Goal: Transaction & Acquisition: Purchase product/service

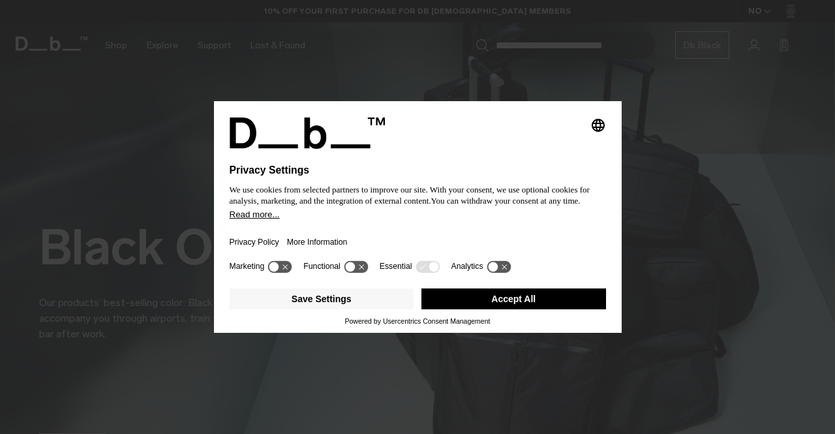
click at [468, 295] on button "Accept All" at bounding box center [513, 298] width 185 height 21
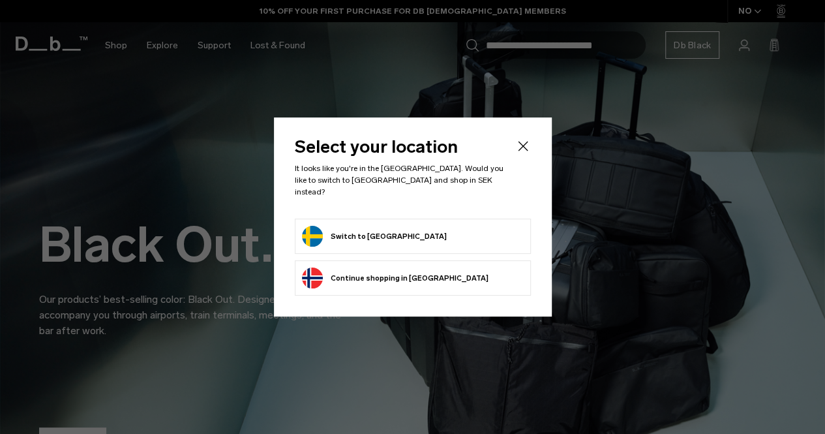
click at [335, 226] on button "Switch to [GEOGRAPHIC_DATA]" at bounding box center [374, 236] width 145 height 21
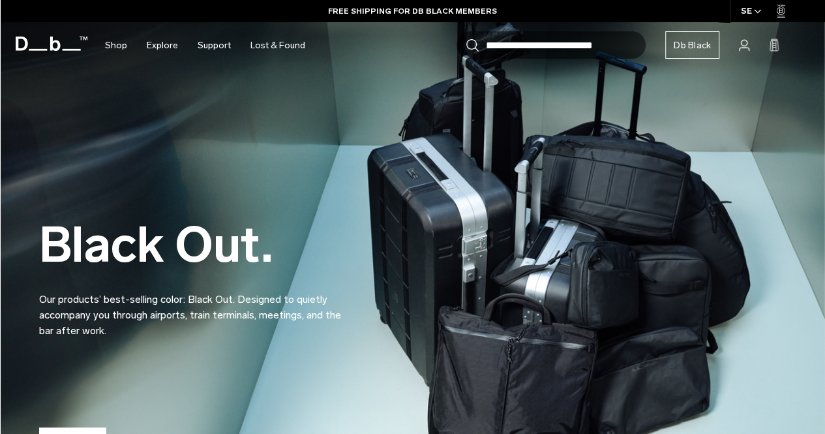
click at [380, 188] on div "Black Out. Our products’ best-selling color: Black Out. Designed to quietly acc…" at bounding box center [412, 247] width 747 height 262
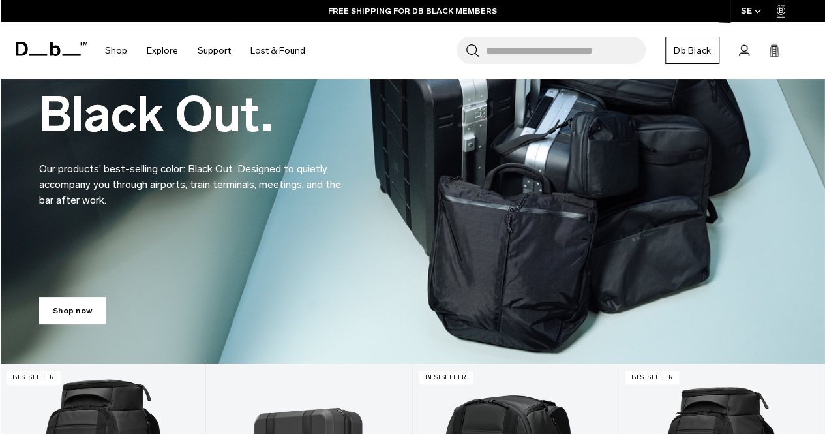
scroll to position [131, 0]
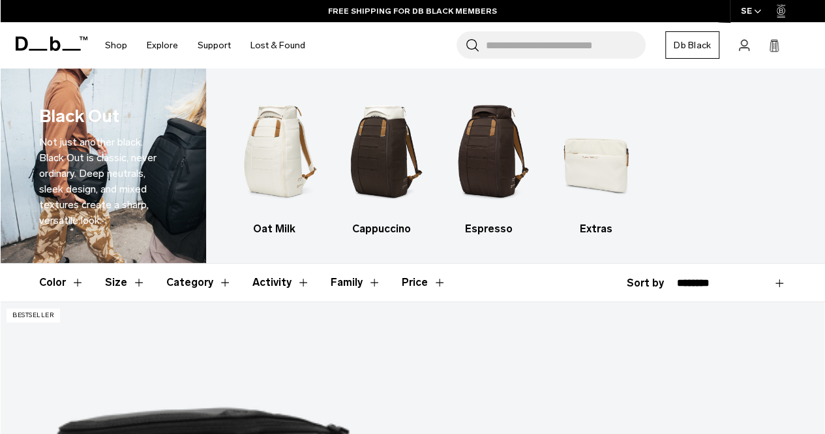
click at [55, 39] on icon at bounding box center [52, 44] width 72 height 14
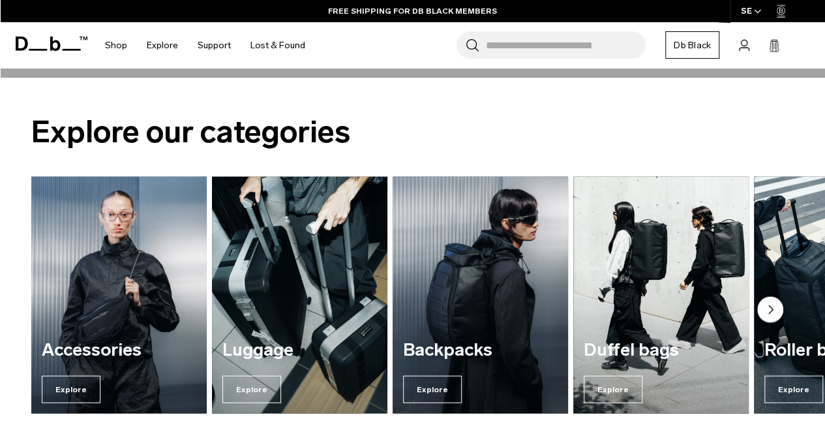
scroll to position [1286, 0]
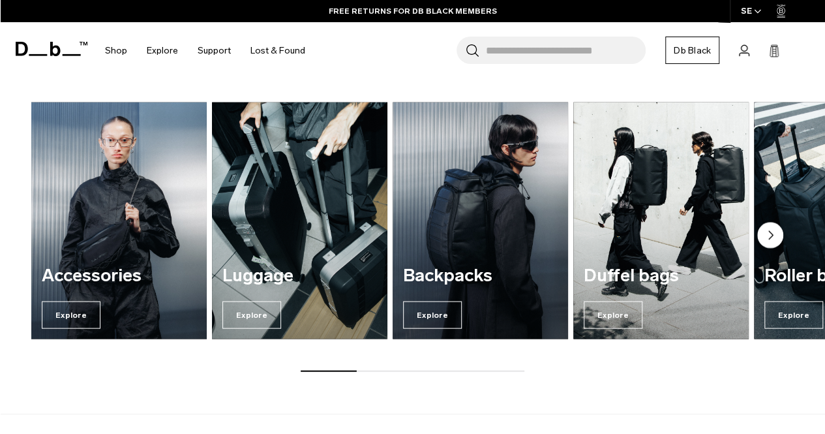
click at [776, 228] on circle "Next slide" at bounding box center [770, 235] width 26 height 26
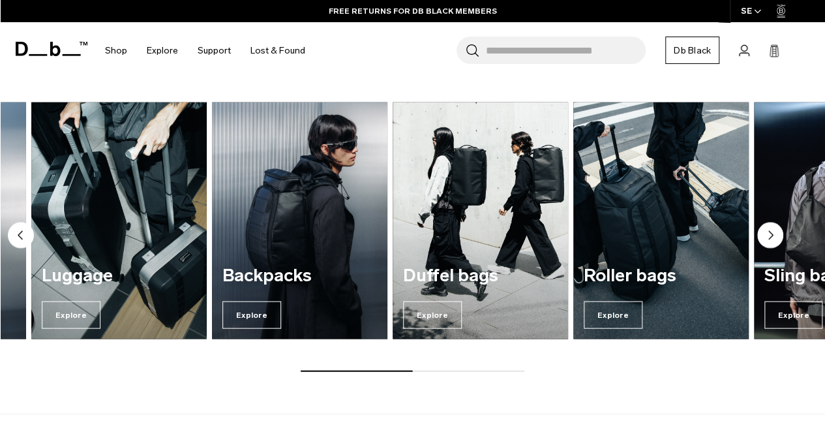
click at [776, 228] on circle "Next slide" at bounding box center [770, 235] width 26 height 26
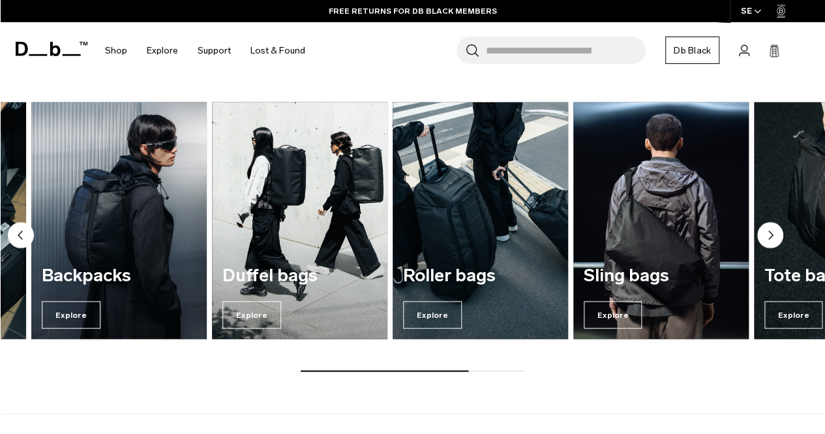
click at [776, 228] on circle "Next slide" at bounding box center [770, 235] width 26 height 26
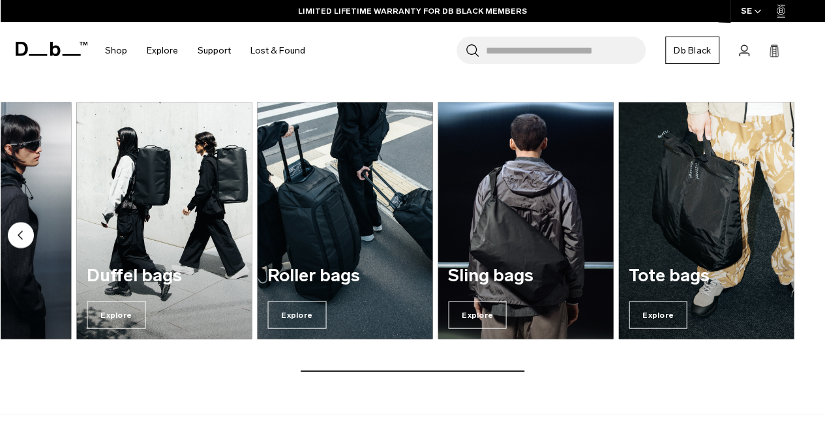
click at [20, 232] on circle "Previous slide" at bounding box center [21, 235] width 26 height 26
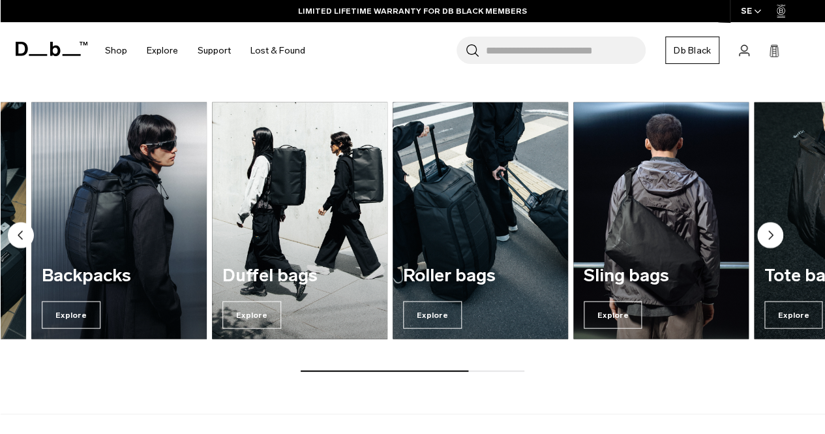
click at [20, 232] on circle "Previous slide" at bounding box center [21, 235] width 26 height 26
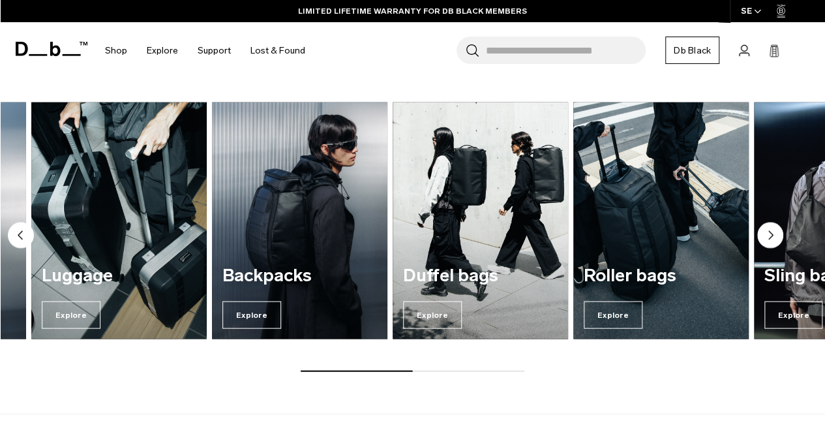
click at [20, 232] on circle "Previous slide" at bounding box center [21, 235] width 26 height 26
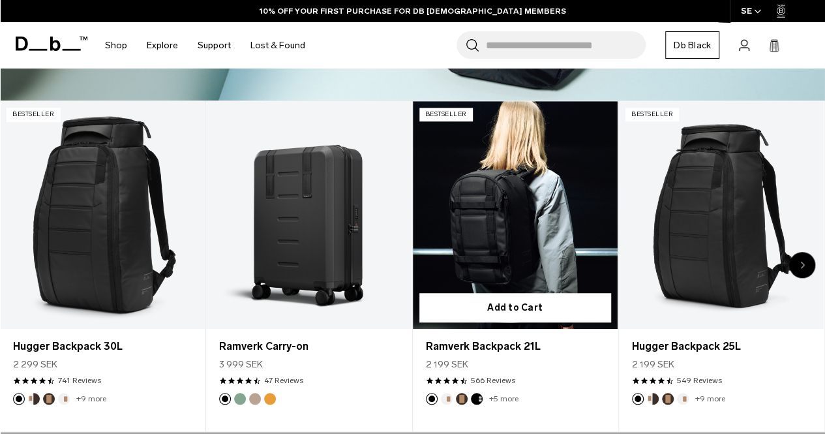
scroll to position [392, 0]
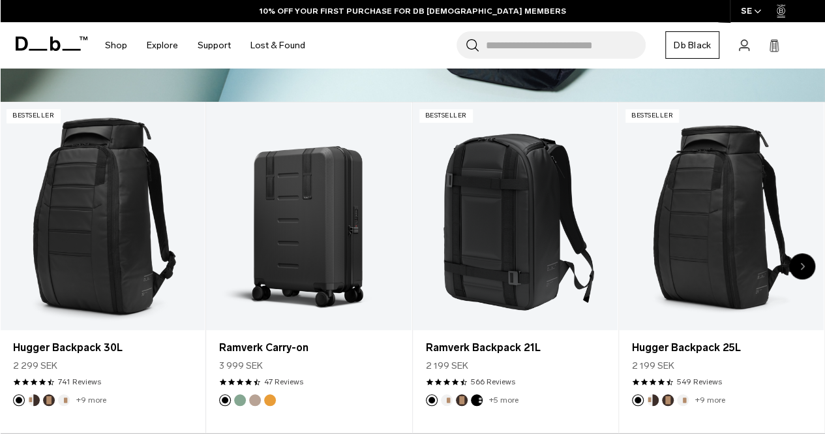
click at [800, 263] on icon "Next slide" at bounding box center [802, 266] width 5 height 8
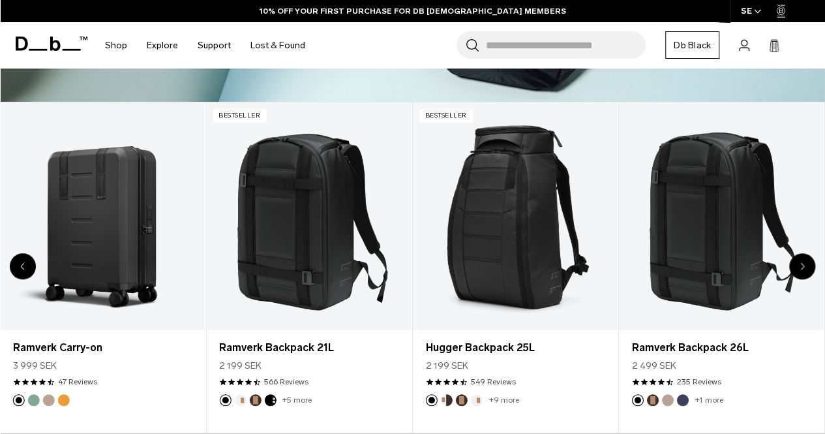
click at [800, 263] on icon "Next slide" at bounding box center [802, 266] width 5 height 8
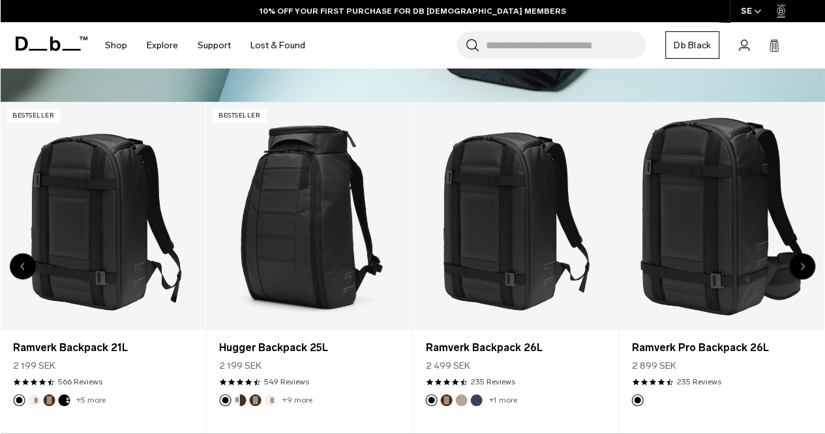
click at [800, 263] on icon "Next slide" at bounding box center [802, 266] width 5 height 8
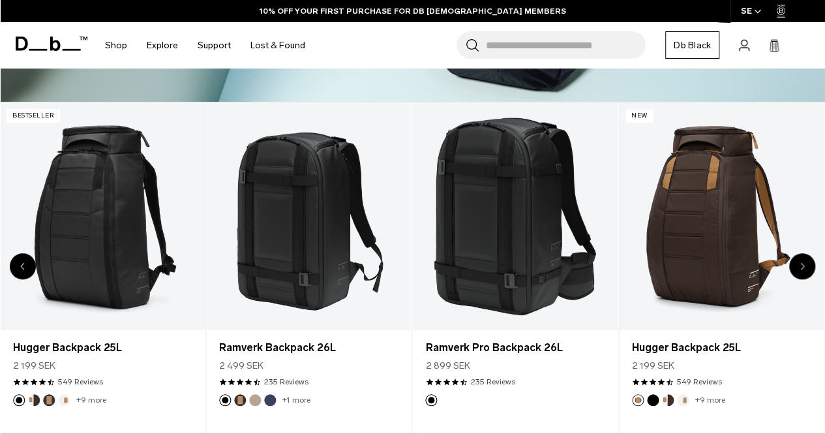
click at [800, 263] on icon "Next slide" at bounding box center [802, 266] width 5 height 8
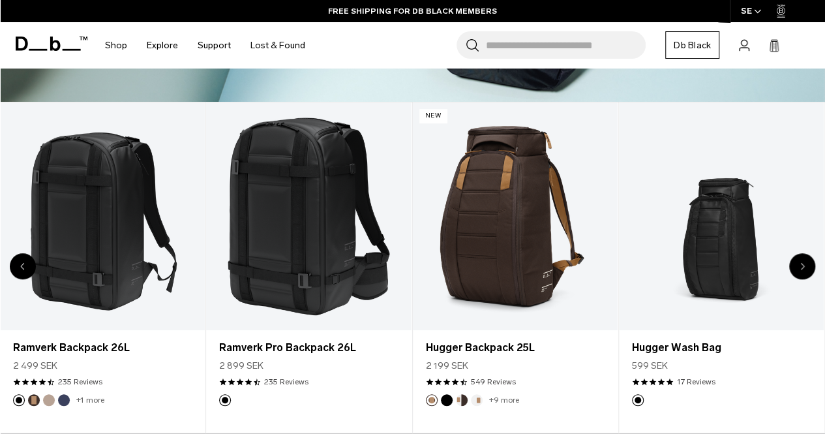
click at [800, 263] on icon "Next slide" at bounding box center [802, 266] width 5 height 8
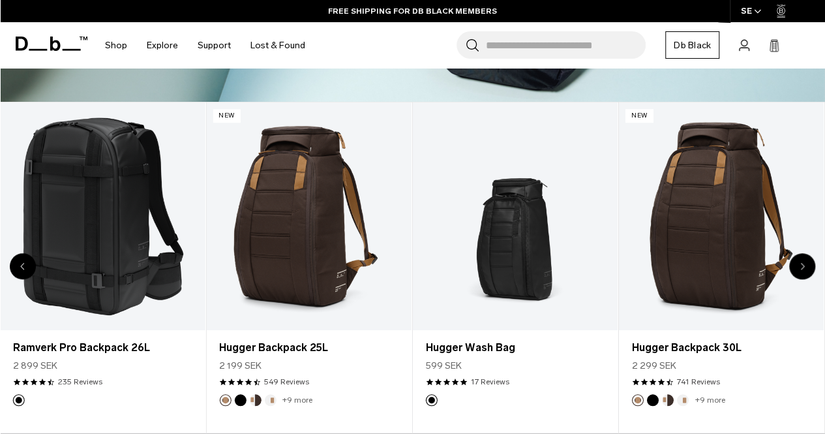
click at [800, 263] on icon "Next slide" at bounding box center [802, 266] width 5 height 8
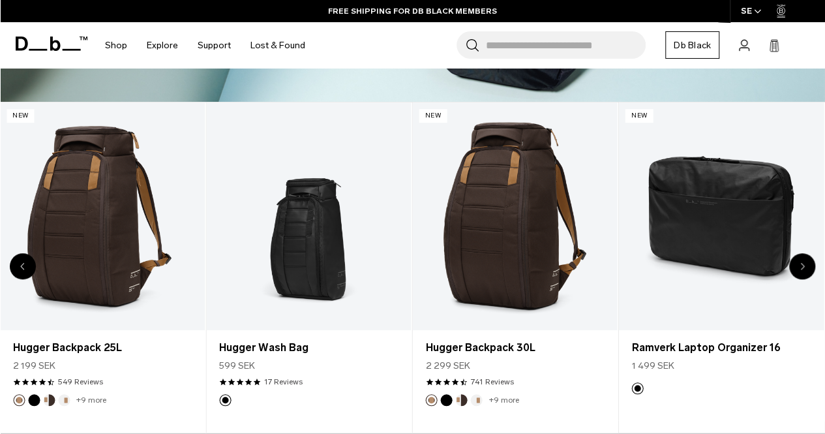
click at [800, 263] on icon "Next slide" at bounding box center [802, 266] width 5 height 8
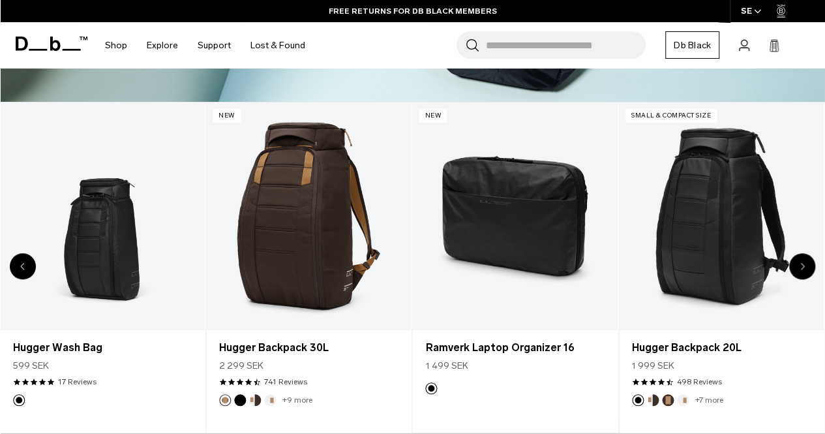
click at [800, 263] on icon "Next slide" at bounding box center [802, 266] width 5 height 8
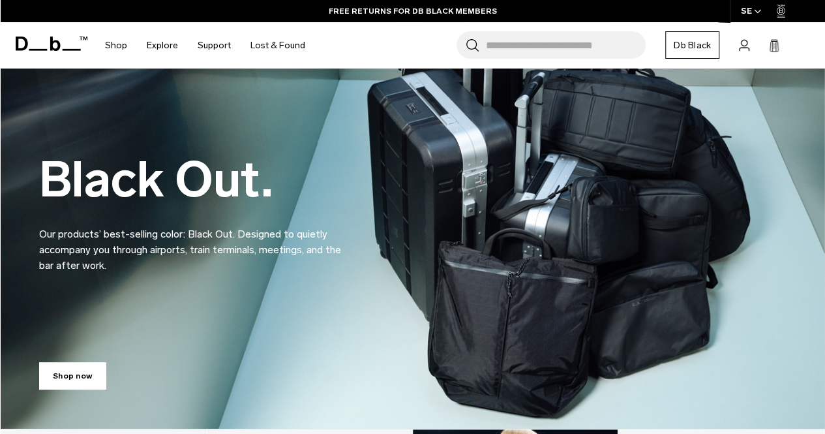
scroll to position [0, 0]
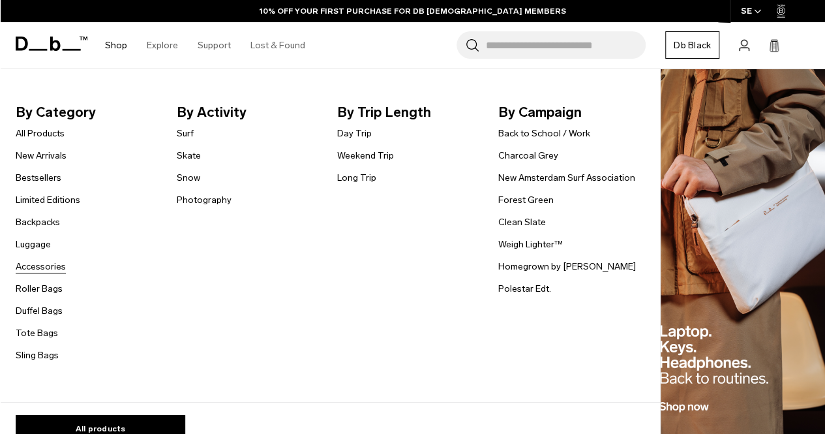
click at [35, 271] on link "Accessories" at bounding box center [41, 267] width 50 height 14
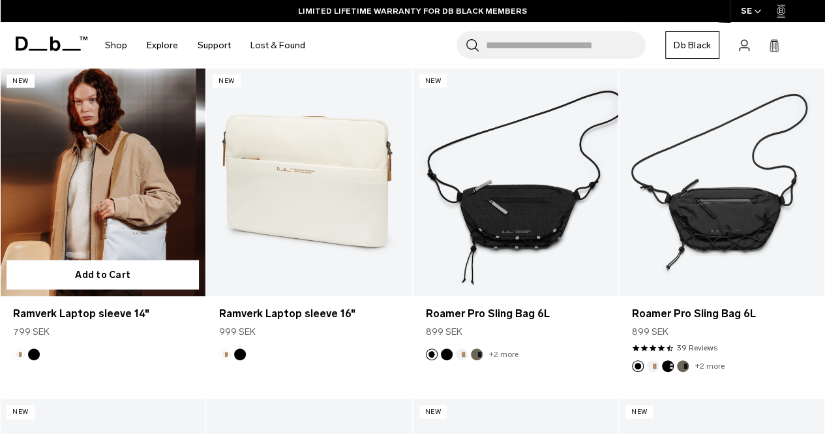
scroll to position [1237, 0]
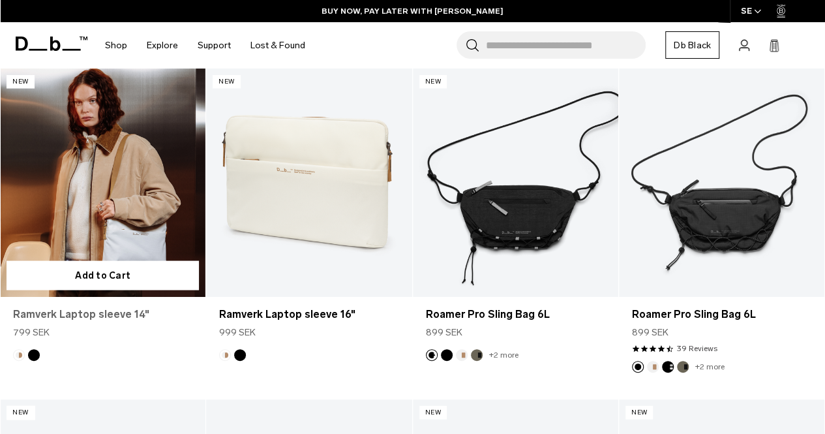
click at [112, 307] on link "Ramverk Laptop sleeve 14"" at bounding box center [102, 315] width 179 height 16
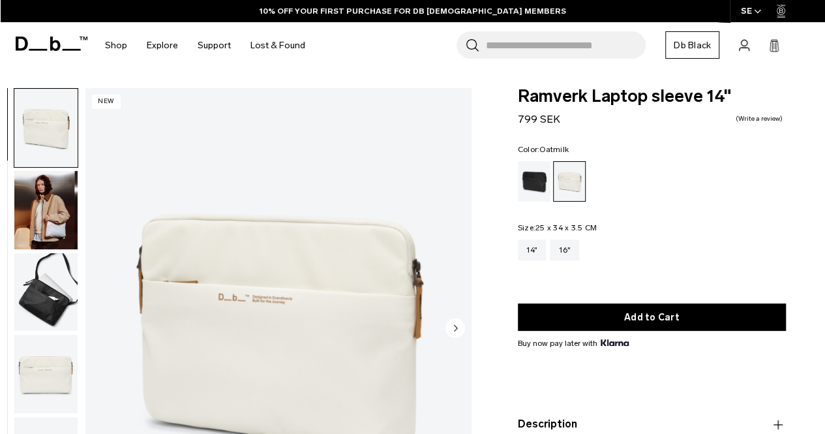
click at [47, 235] on img "button" at bounding box center [45, 210] width 63 height 78
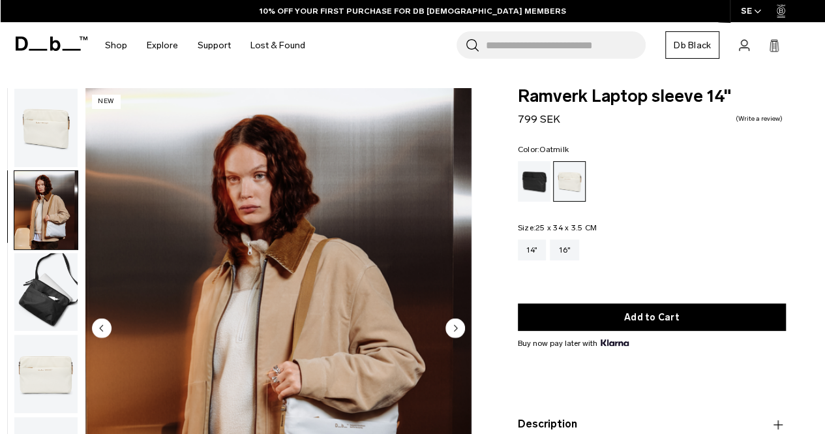
scroll to position [8, 0]
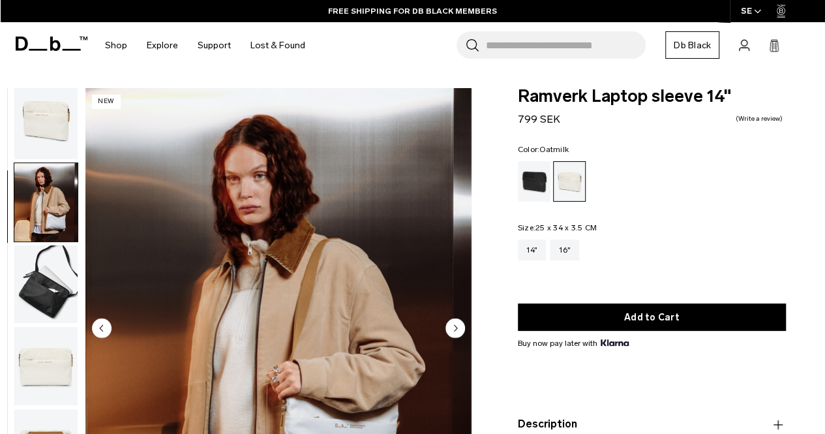
click at [43, 264] on img "button" at bounding box center [45, 284] width 63 height 78
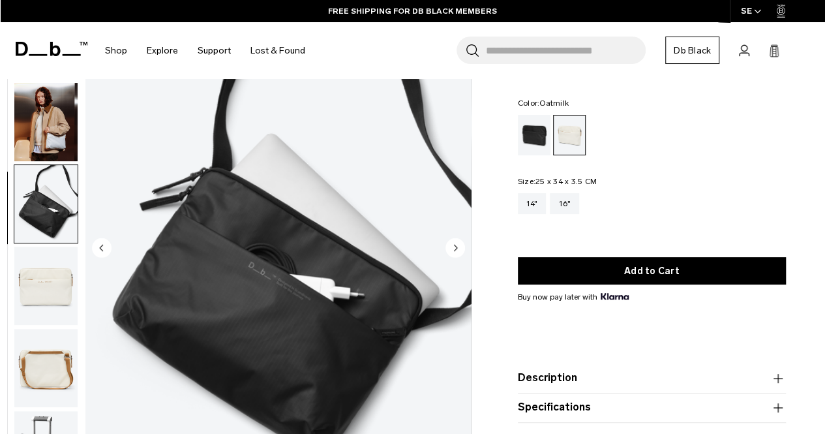
scroll to position [81, 0]
click at [43, 264] on img "button" at bounding box center [45, 285] width 63 height 78
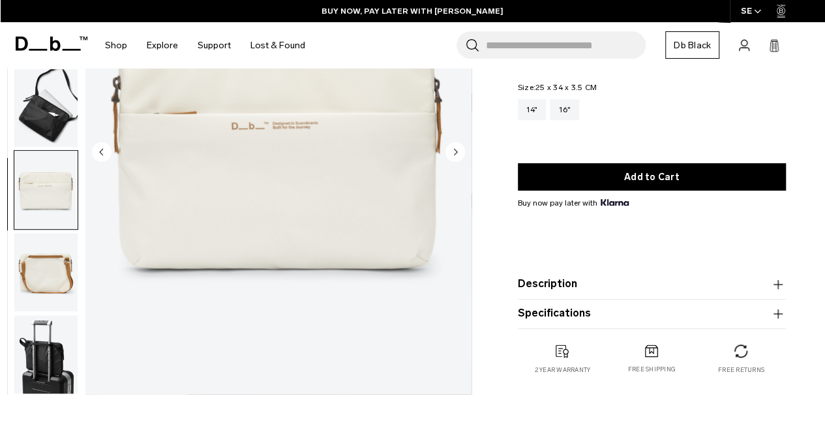
scroll to position [175, 0]
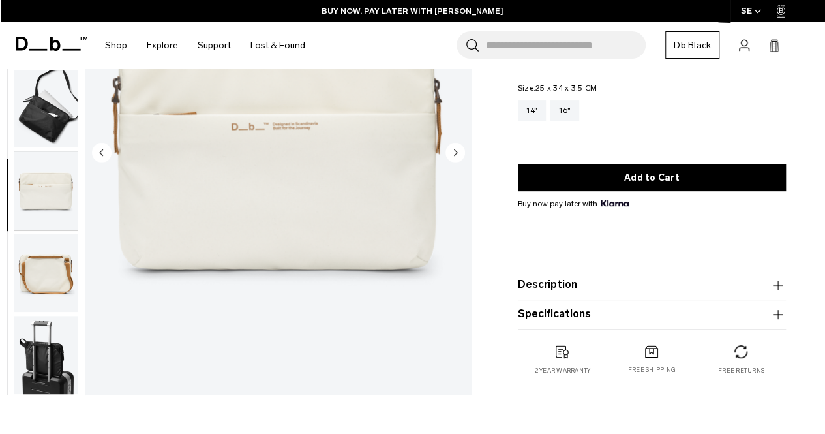
click at [528, 289] on button "Description" at bounding box center [652, 285] width 268 height 16
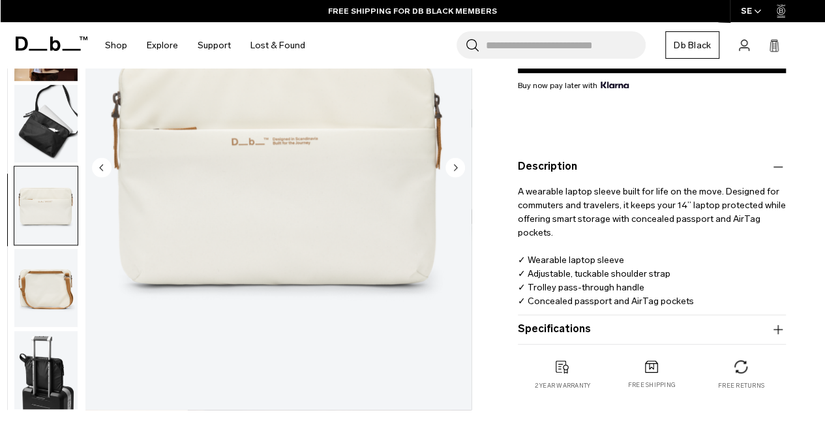
scroll to position [267, 0]
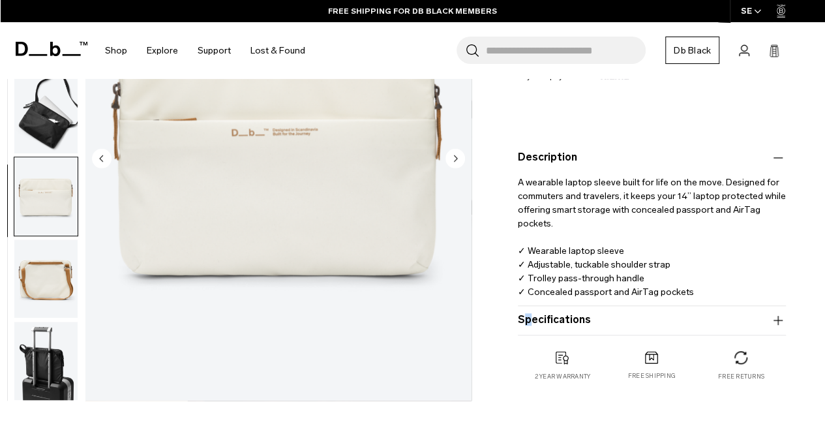
drag, startPoint x: 522, startPoint y: 309, endPoint x: 528, endPoint y: 319, distance: 12.0
click at [528, 319] on product-accordion "Specifications Volume Litres Dimensions 25 x 34 x 3.5 CM (H x W x D) Weight 0.2…" at bounding box center [652, 320] width 268 height 29
click at [528, 319] on button "Specifications" at bounding box center [652, 320] width 268 height 16
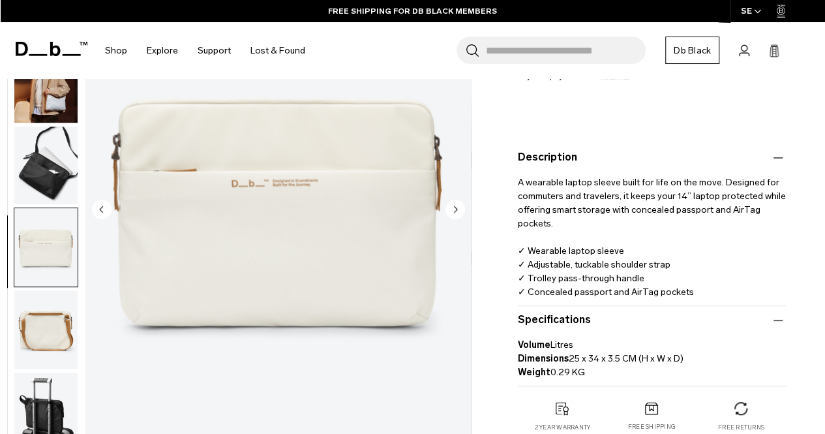
click at [501, 327] on div "Ramverk Laptop sleeve 14" 799 SEK 0.0 star rating Write a review Color: Oatmilk…" at bounding box center [652, 139] width 346 height 637
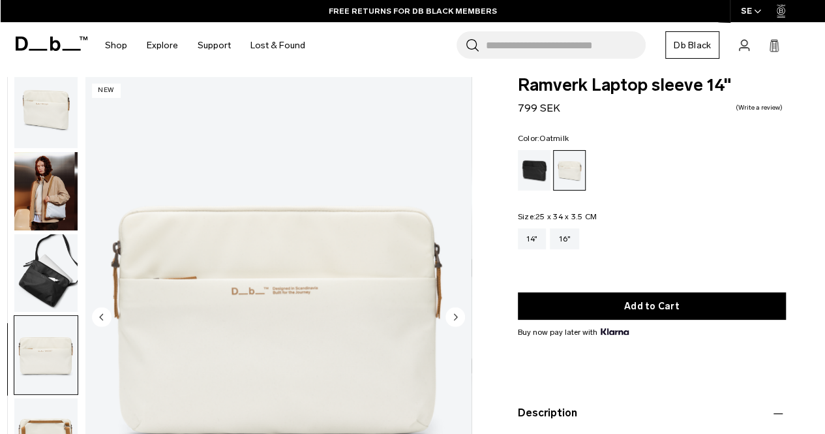
scroll to position [0, 0]
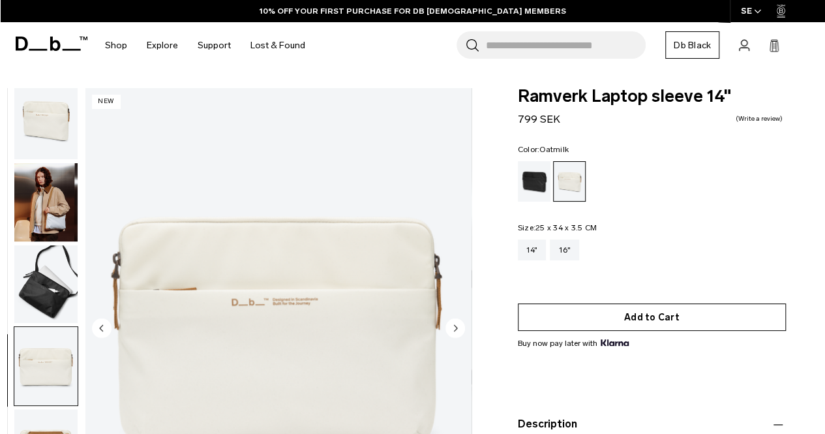
click at [543, 313] on button "Add to Cart" at bounding box center [652, 316] width 268 height 27
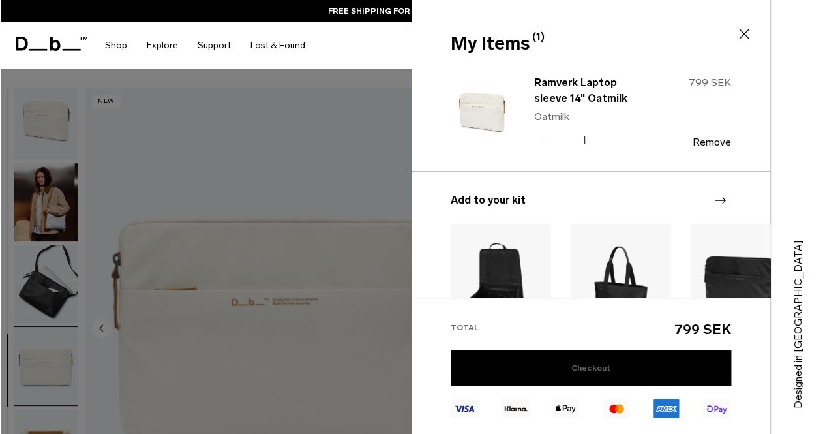
click at [549, 366] on link "Checkout" at bounding box center [591, 367] width 280 height 35
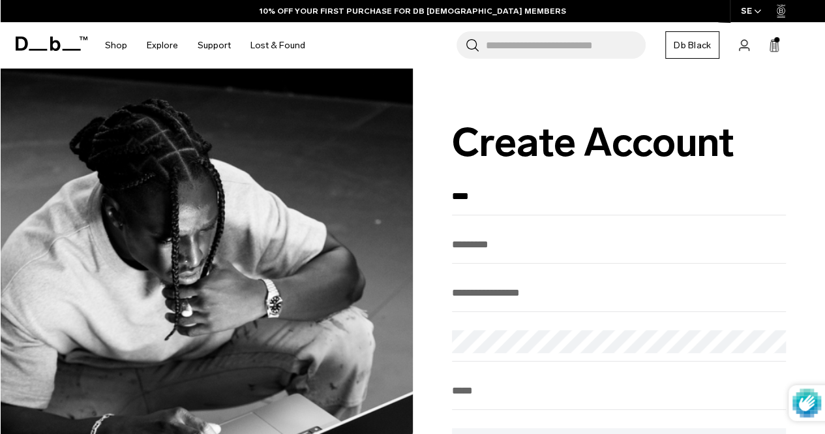
type input "****"
click at [500, 247] on input "text" at bounding box center [619, 245] width 335 height 22
type input "*********"
click at [489, 301] on input "email" at bounding box center [619, 293] width 335 height 22
type input "**********"
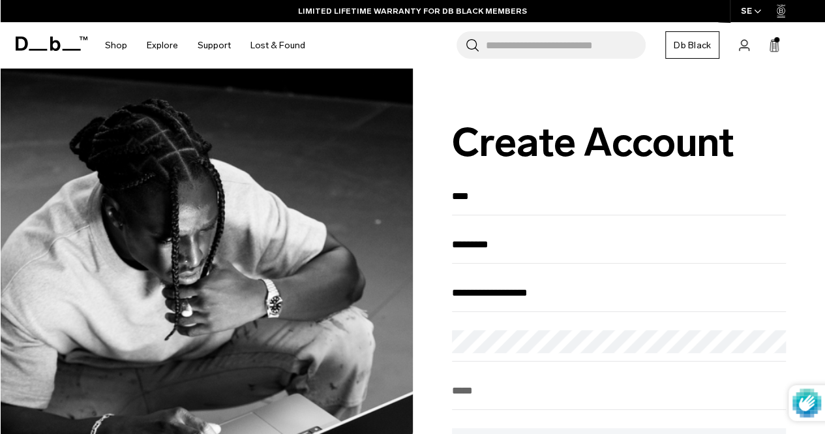
drag, startPoint x: 533, startPoint y: 388, endPoint x: 546, endPoint y: 362, distance: 29.2
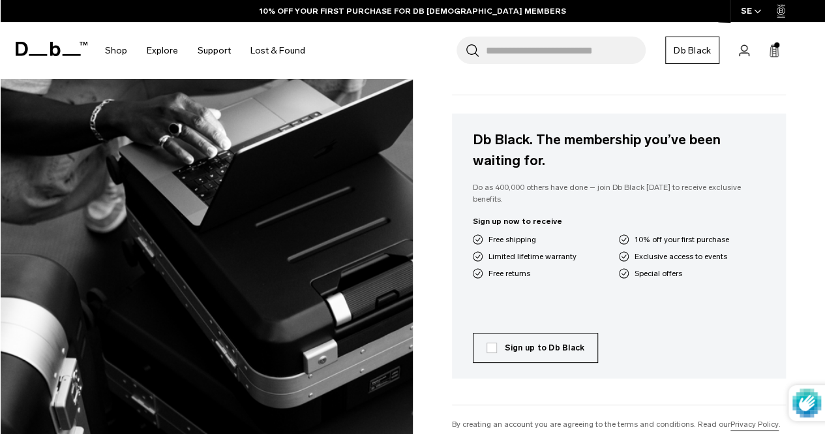
scroll to position [319, 0]
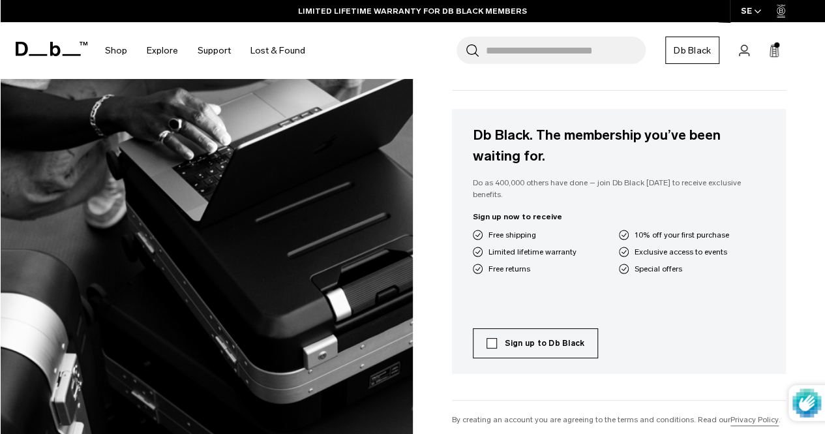
type input "**********"
click at [488, 337] on label "Sign up to Db Black" at bounding box center [536, 343] width 98 height 12
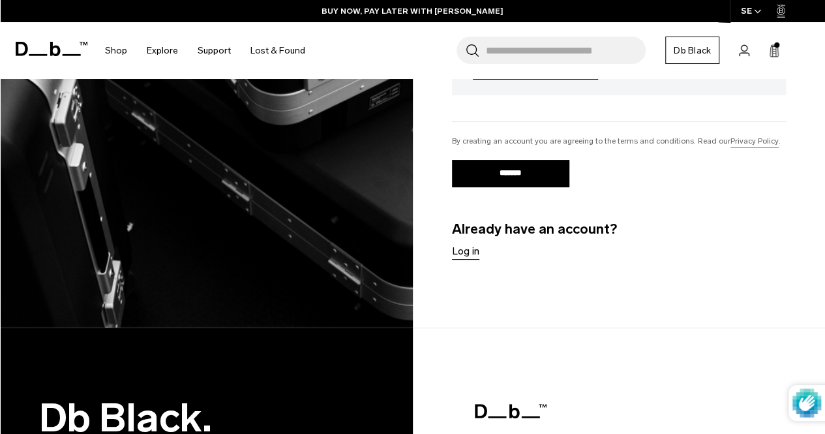
scroll to position [468, 0]
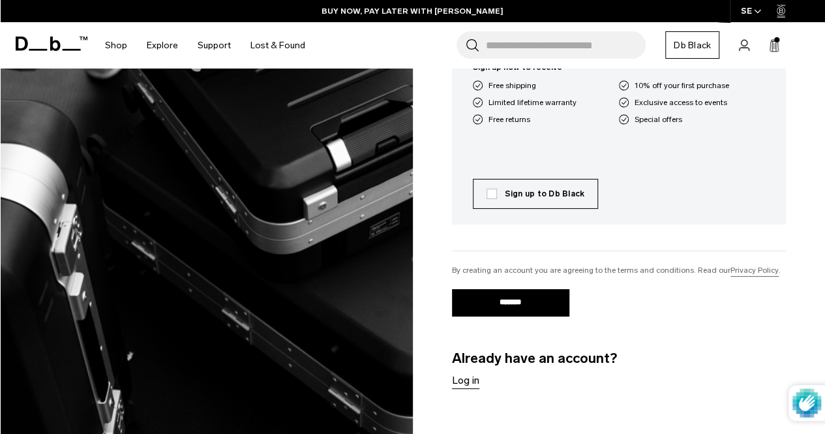
click at [517, 281] on div "**********" at bounding box center [619, 53] width 335 height 672
click at [522, 292] on input "*******" at bounding box center [510, 302] width 117 height 27
